Goal: Check status: Check status

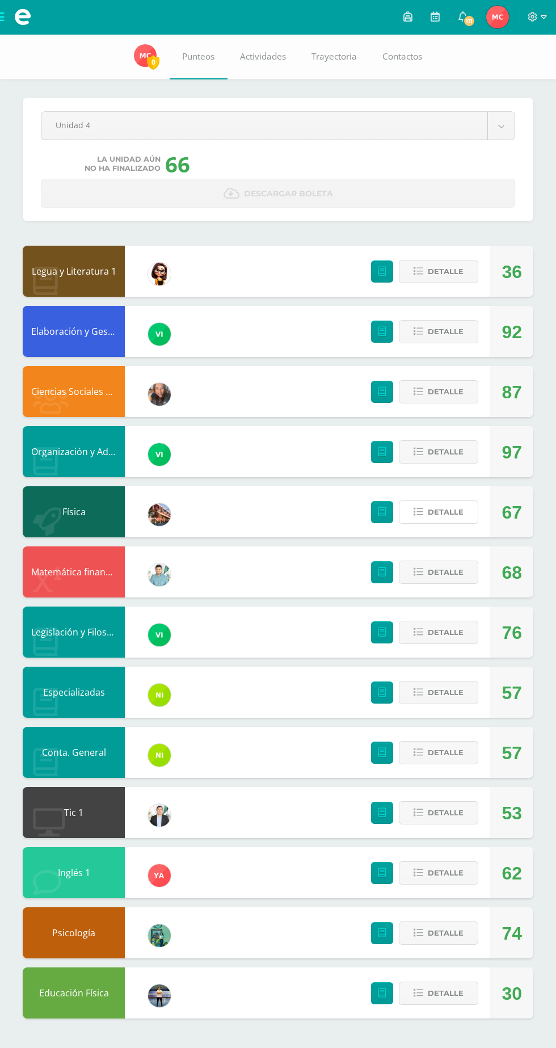
click at [420, 521] on button "Detalle" at bounding box center [438, 511] width 79 height 23
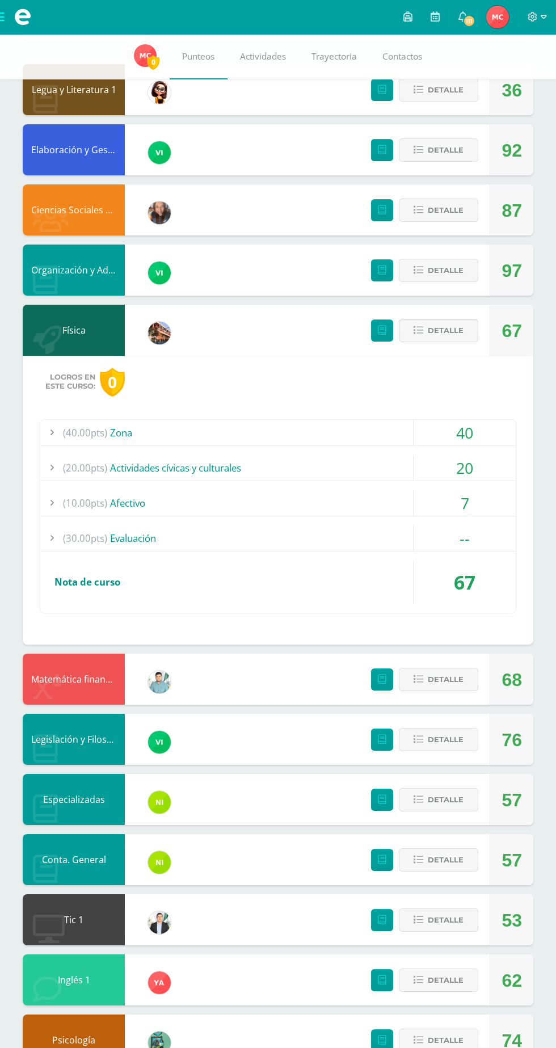
scroll to position [196, 0]
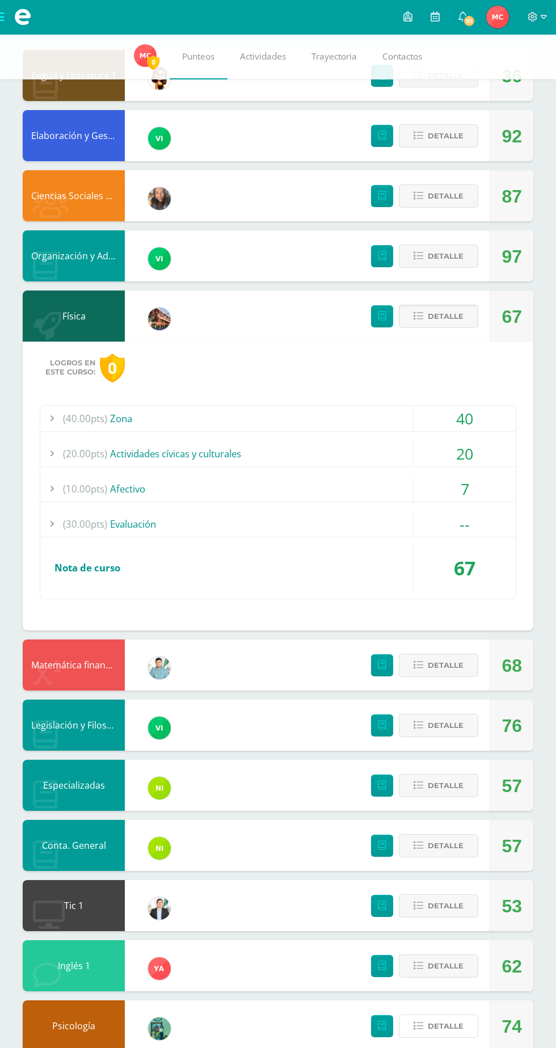
click at [455, 1029] on span "Detalle" at bounding box center [446, 1025] width 36 height 21
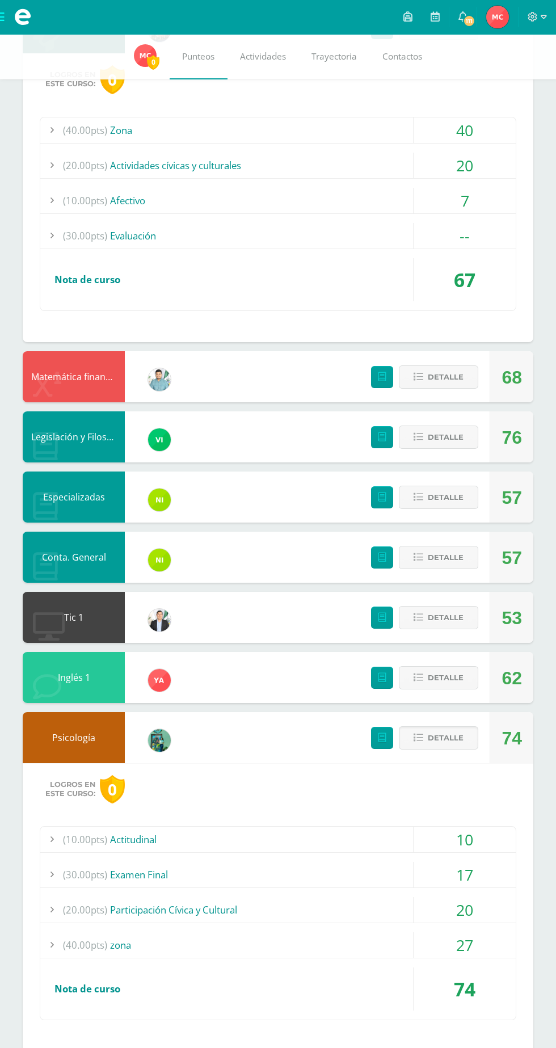
scroll to position [548, 0]
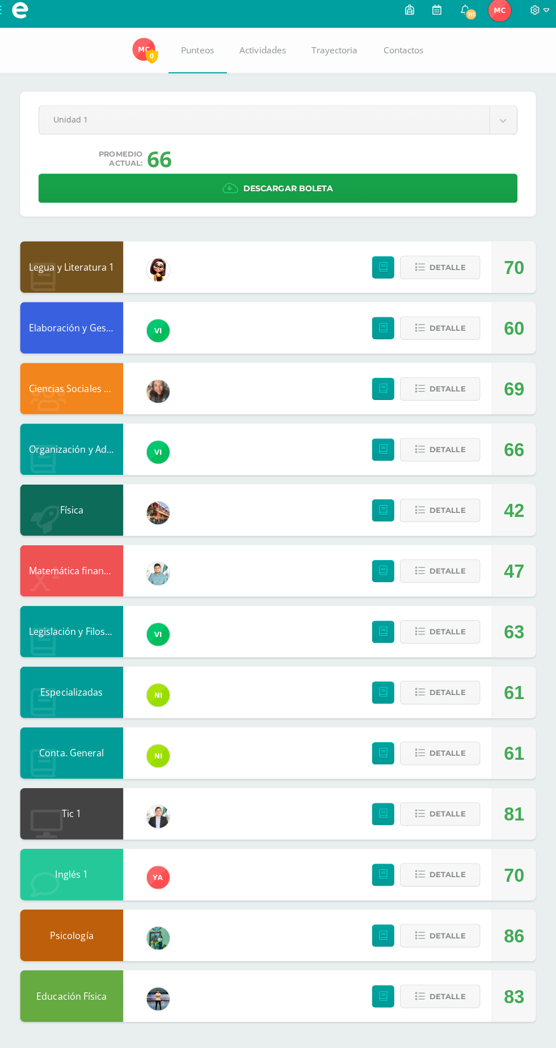
click at [96, 135] on body "Mis cursos Archivos Cerrar panel Ciencias Sociales y Formación Ciudadana Cuarto…" at bounding box center [278, 520] width 556 height 1041
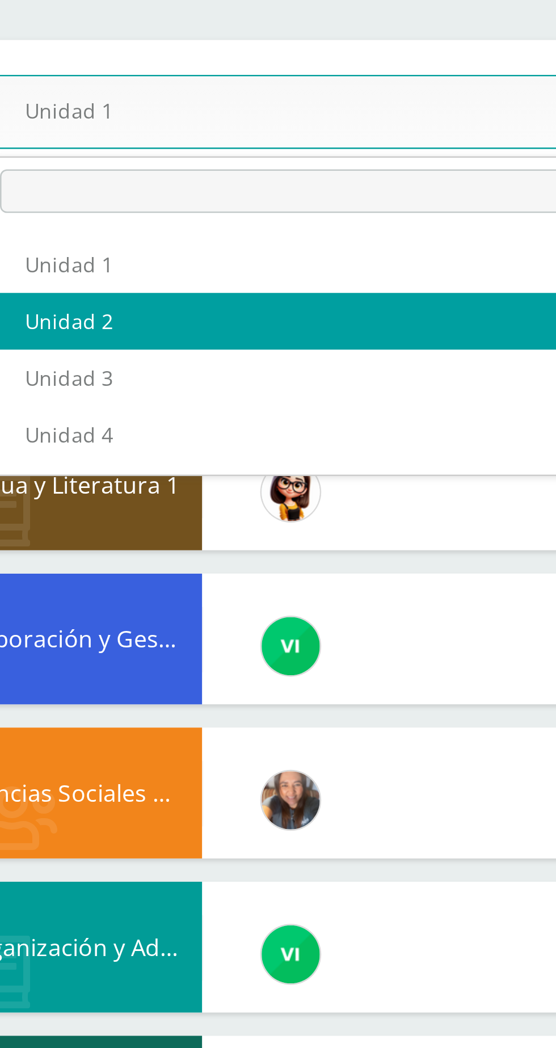
select select "Unidad 2"
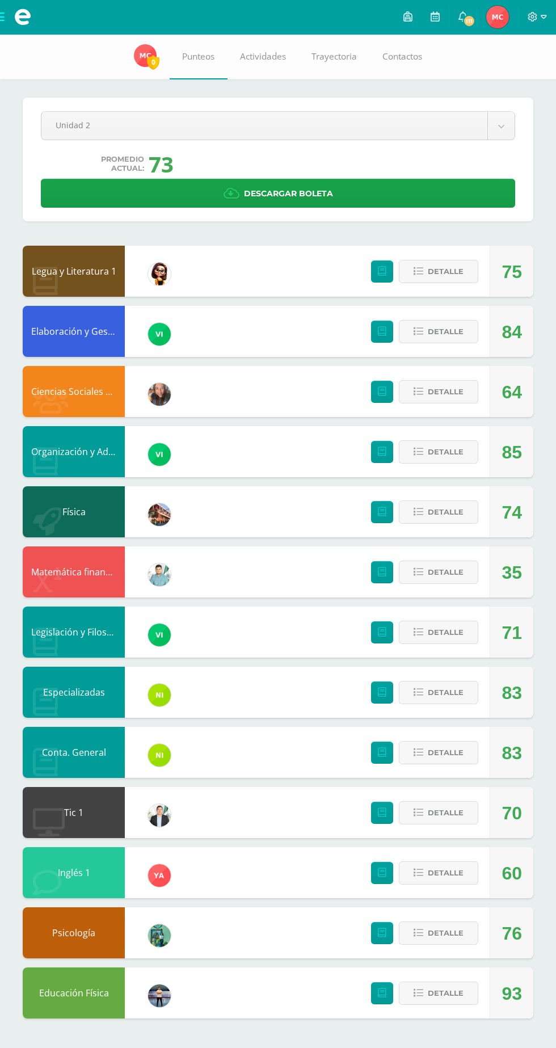
click at [433, 135] on body "Mis cursos Archivos Cerrar panel Ciencias Sociales y Formación Ciudadana Cuarto…" at bounding box center [278, 520] width 556 height 1041
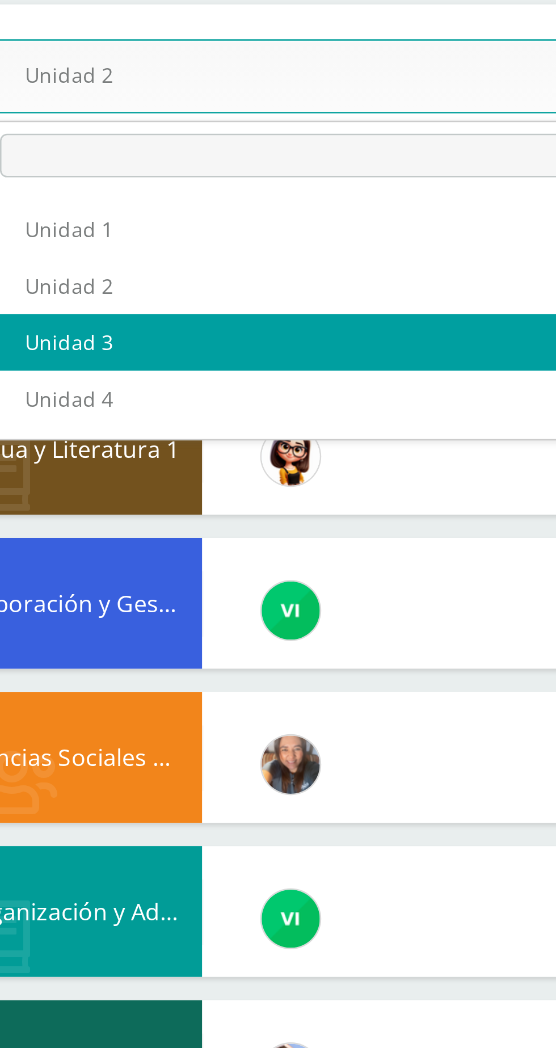
select select "Unidad 3"
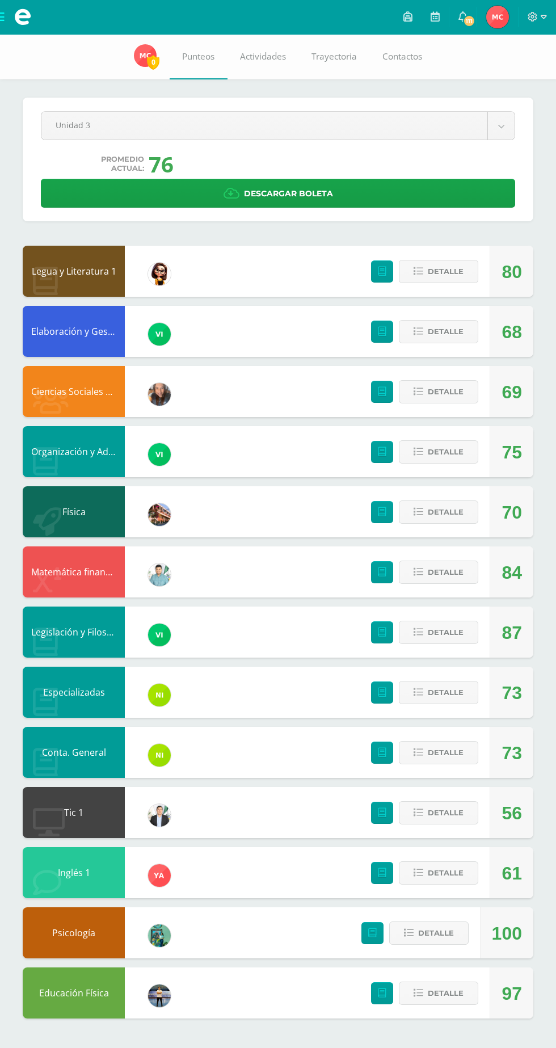
click at [432, 124] on body "Mis cursos Archivos Cerrar panel Ciencias Sociales y Formación Ciudadana Cuarto…" at bounding box center [278, 520] width 556 height 1041
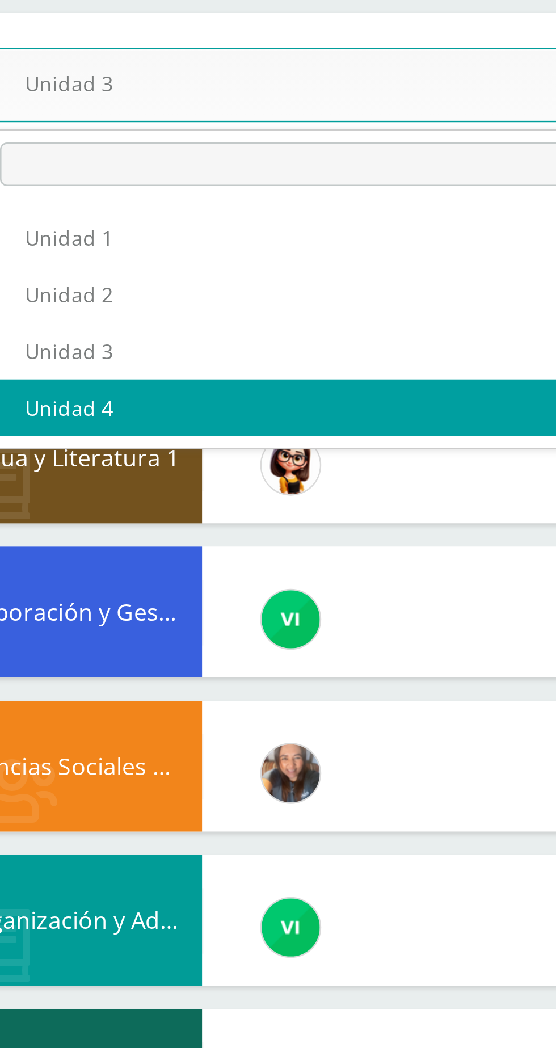
select select "Unidad 4"
